Goal: Transaction & Acquisition: Purchase product/service

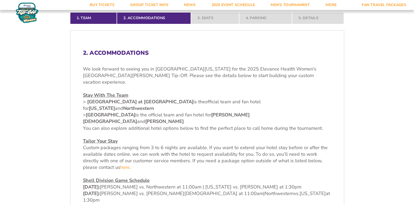
scroll to position [184, 0]
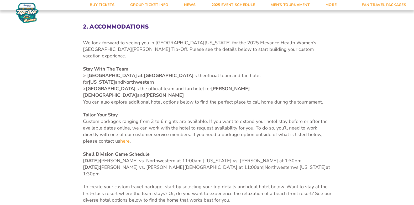
click at [125, 138] on link "here" at bounding box center [124, 141] width 9 height 7
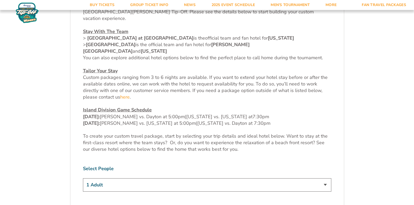
scroll to position [236, 0]
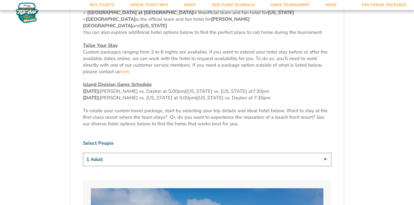
click at [327, 153] on select "1 Adult 2 Adults 3 Adults 4 Adults 2 Adults + 1 Child 2 Adults + 2 Children 2 A…" at bounding box center [207, 159] width 249 height 13
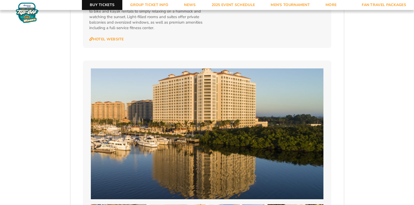
scroll to position [696, 0]
